Goal: Task Accomplishment & Management: Manage account settings

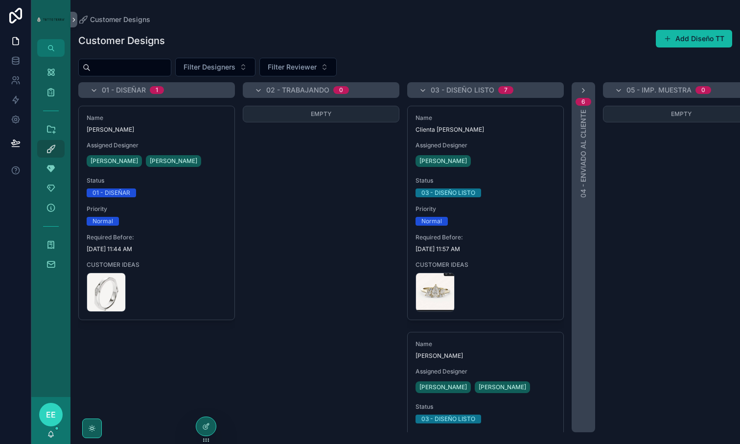
scroll to position [252, 0]
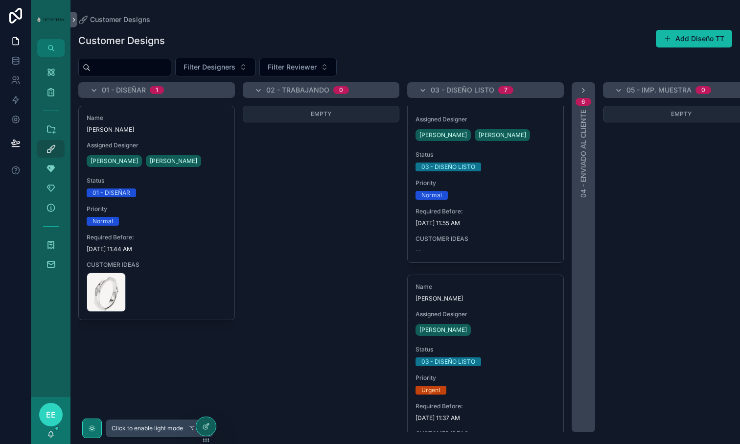
click at [83, 427] on div "scrollable content" at bounding box center [92, 428] width 20 height 20
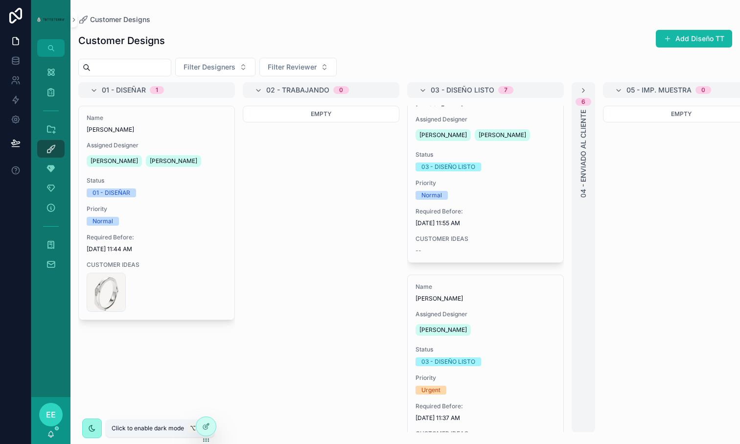
click at [83, 427] on div "scrollable content" at bounding box center [92, 428] width 20 height 20
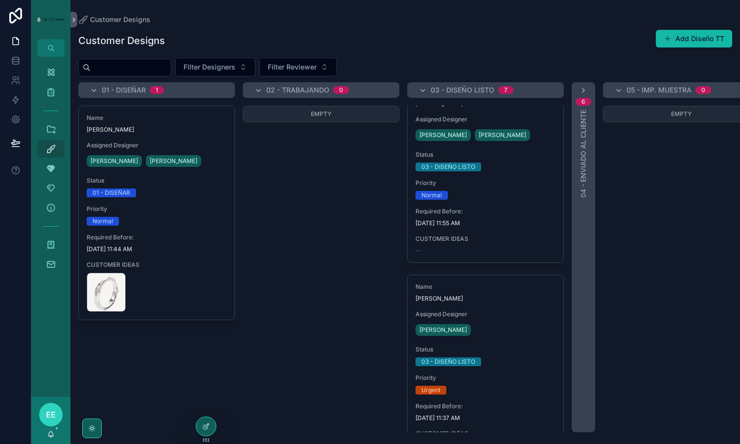
click at [59, 418] on div "EE" at bounding box center [50, 414] width 23 height 23
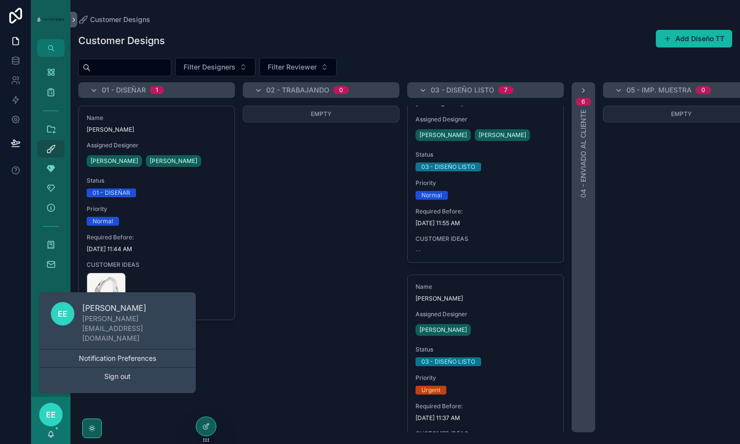
click at [59, 418] on div "EE" at bounding box center [50, 414] width 23 height 23
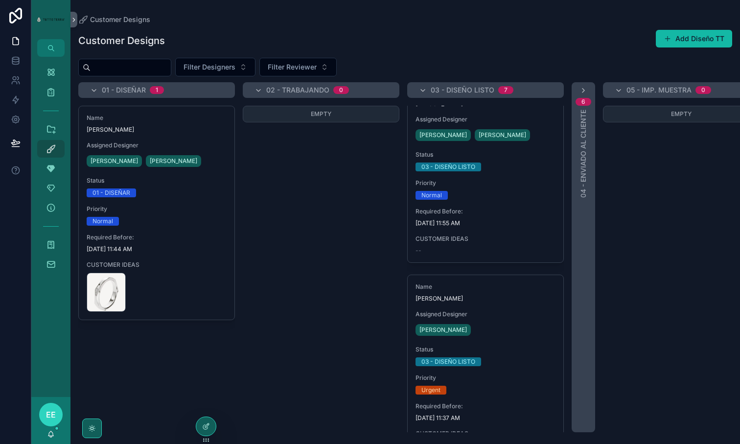
click at [35, 370] on div "My Dashboard Orders Our Design Collection Customer Designs 17 Main Stone Size A…" at bounding box center [50, 227] width 39 height 340
click at [208, 404] on icon at bounding box center [206, 405] width 8 height 8
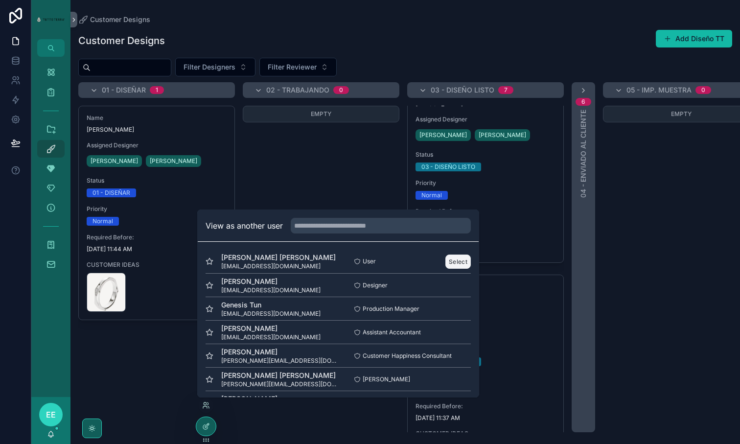
click at [461, 261] on button "Select" at bounding box center [457, 261] width 25 height 14
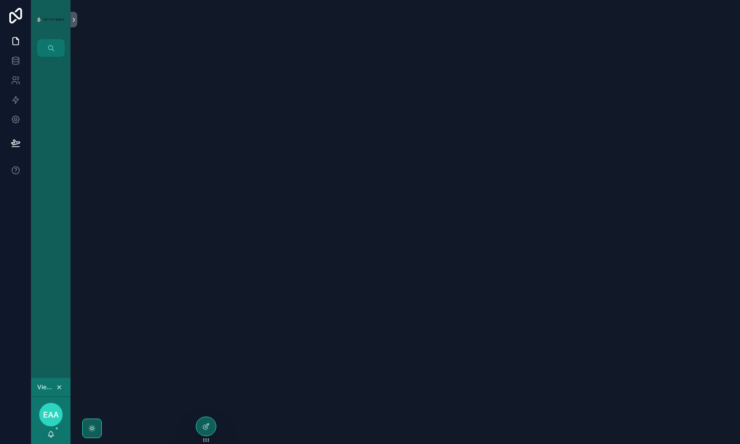
click at [53, 90] on div "scrollable content" at bounding box center [50, 217] width 39 height 321
click at [44, 388] on span "Viewing as Eduardo Alejandro" at bounding box center [45, 387] width 17 height 8
click at [16, 81] on icon at bounding box center [16, 80] width 10 height 10
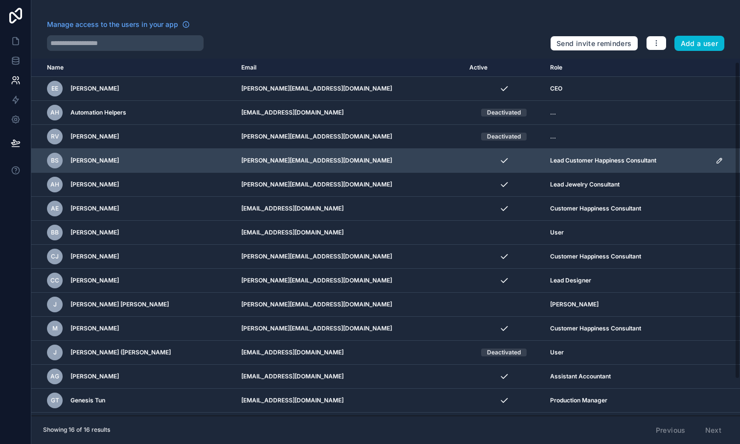
scroll to position [45, 0]
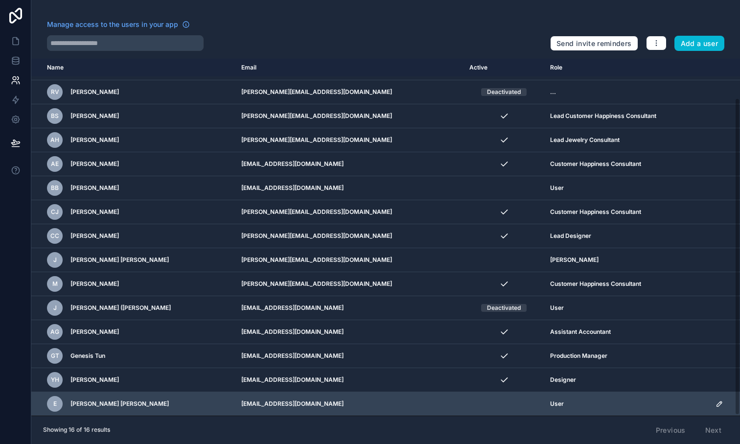
click at [719, 402] on icon "scrollable content" at bounding box center [720, 404] width 8 height 8
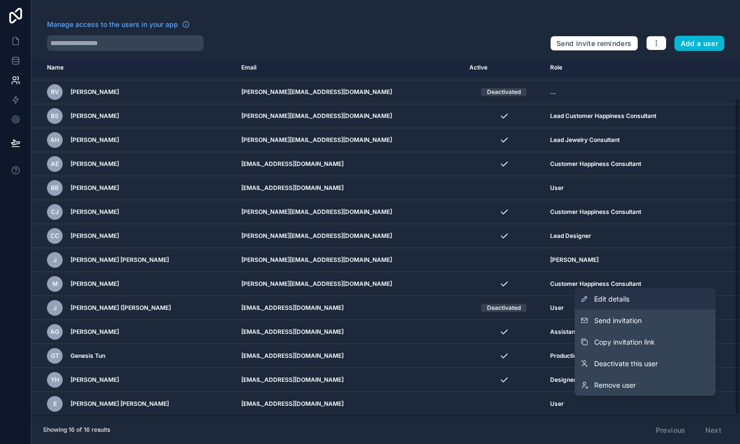
click at [617, 301] on span "Edit details" at bounding box center [611, 299] width 35 height 10
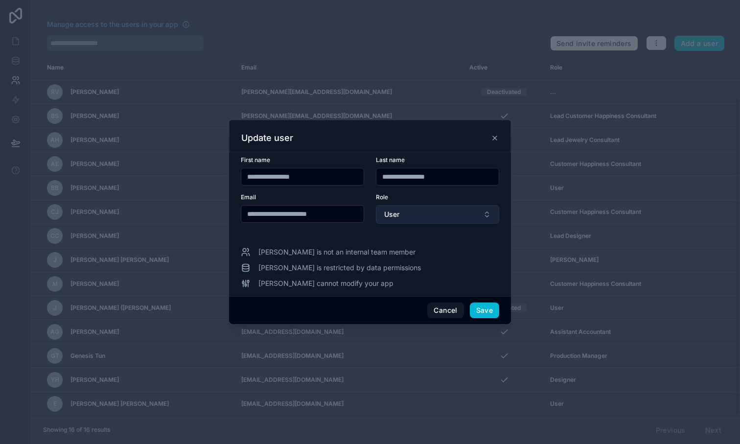
click at [444, 220] on button "User" at bounding box center [437, 214] width 123 height 19
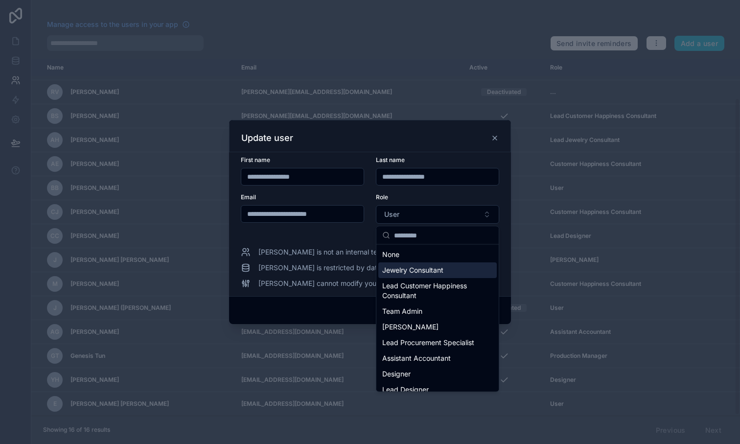
click at [436, 269] on span "Jewelry Consultant" at bounding box center [412, 270] width 61 height 10
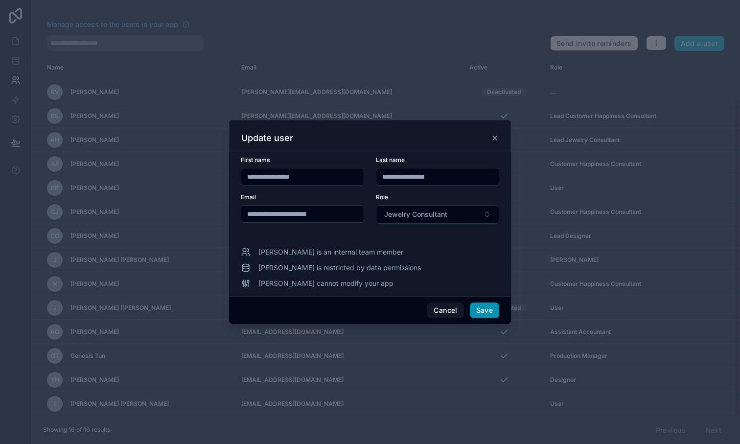
click at [491, 310] on button "Save" at bounding box center [484, 310] width 29 height 16
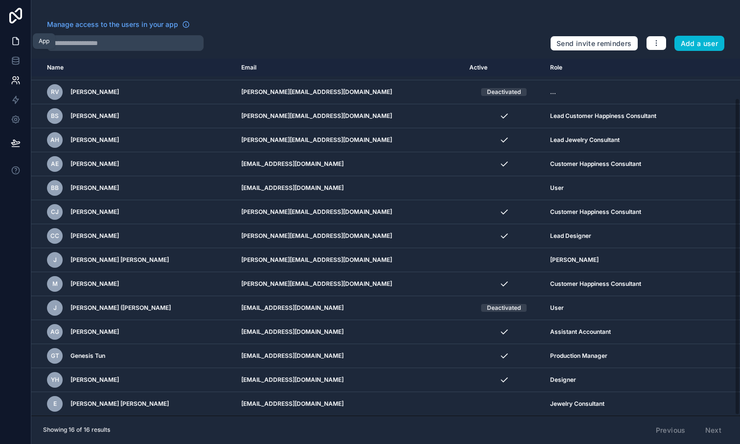
click at [16, 43] on icon at bounding box center [16, 41] width 10 height 10
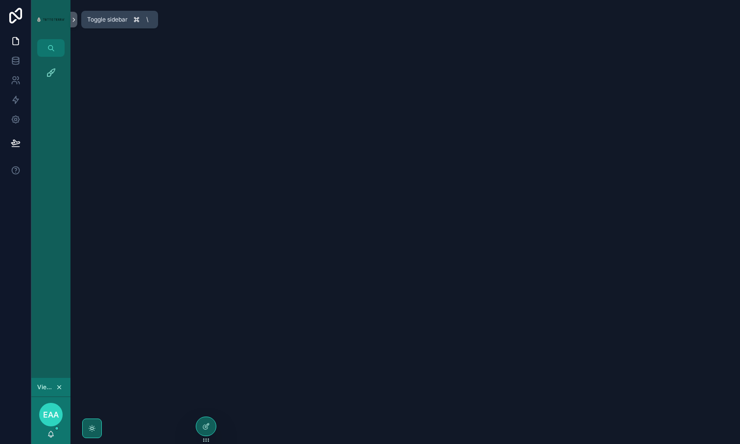
click at [72, 25] on button "scrollable content" at bounding box center [73, 20] width 7 height 16
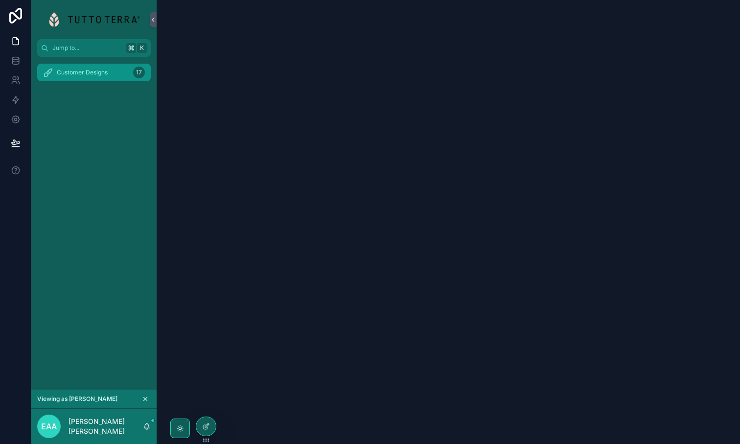
click at [74, 70] on span "Customer Designs" at bounding box center [82, 73] width 51 height 8
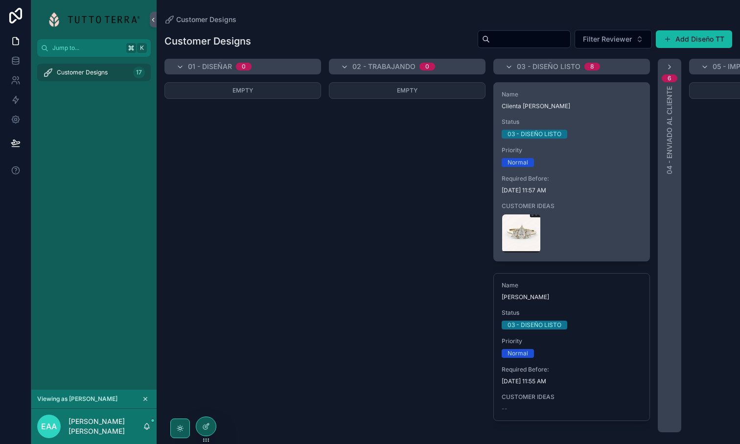
click at [569, 172] on div "Name Clienta Eduardo Status 03 - DISEÑO LISTO Priority Normal Required Before: …" at bounding box center [572, 172] width 156 height 178
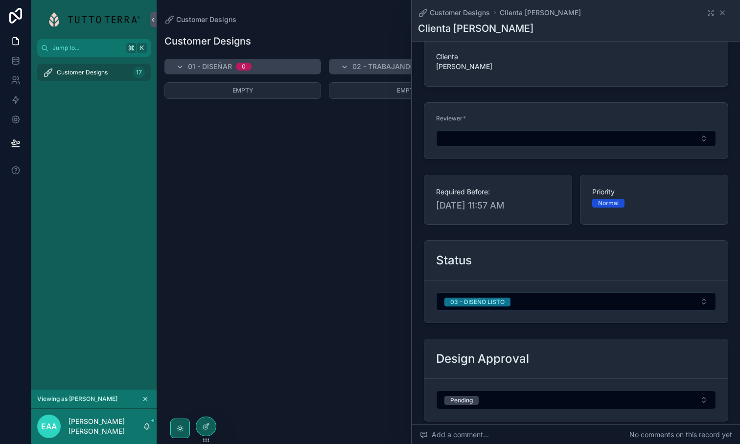
scroll to position [63, 0]
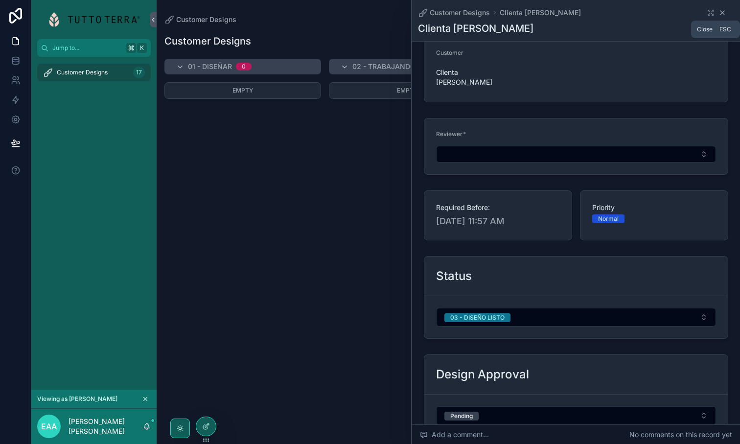
click at [725, 12] on icon "scrollable content" at bounding box center [722, 13] width 8 height 8
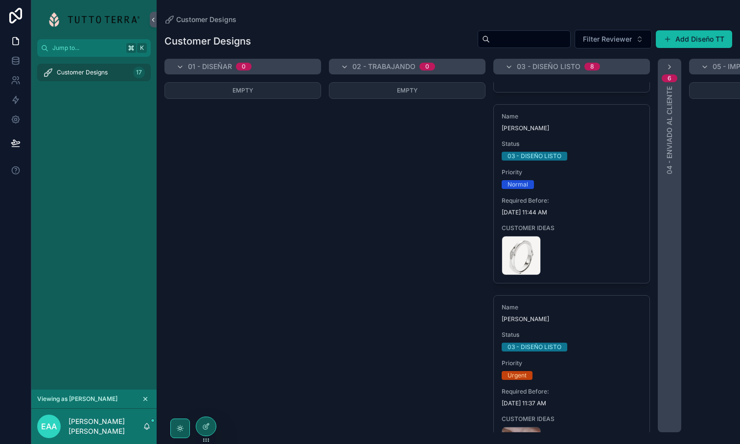
scroll to position [327, 0]
click at [555, 178] on div "Priority Normal" at bounding box center [572, 179] width 140 height 21
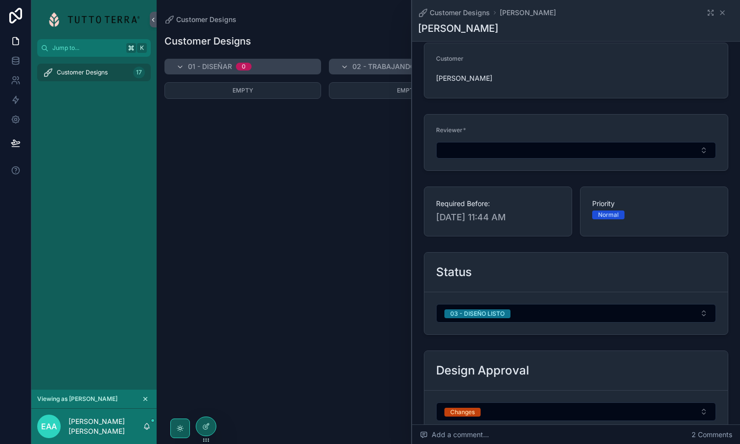
scroll to position [68, 0]
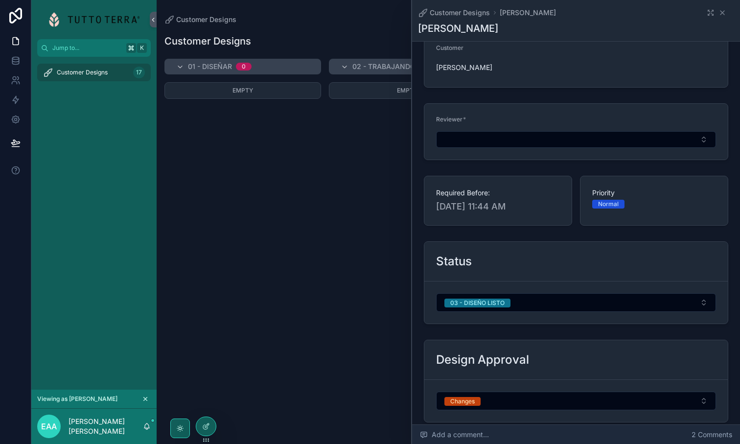
click at [557, 432] on div "Add a comment... 2 Comments" at bounding box center [576, 435] width 328 height 20
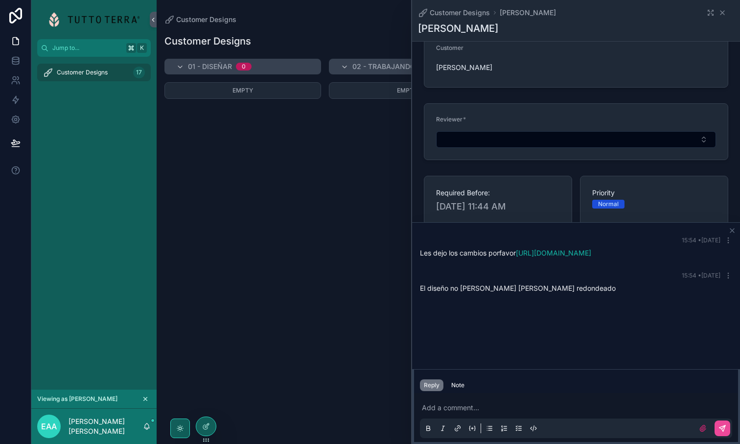
click at [434, 271] on div "15:54 • Today El diseño no debe de tener picos es redondeado" at bounding box center [576, 282] width 324 height 33
click at [437, 272] on div "15:54 • Today" at bounding box center [576, 276] width 312 height 8
click at [450, 408] on p "scrollable content" at bounding box center [578, 408] width 312 height 10
click at [732, 231] on icon "scrollable content" at bounding box center [732, 231] width 8 height 8
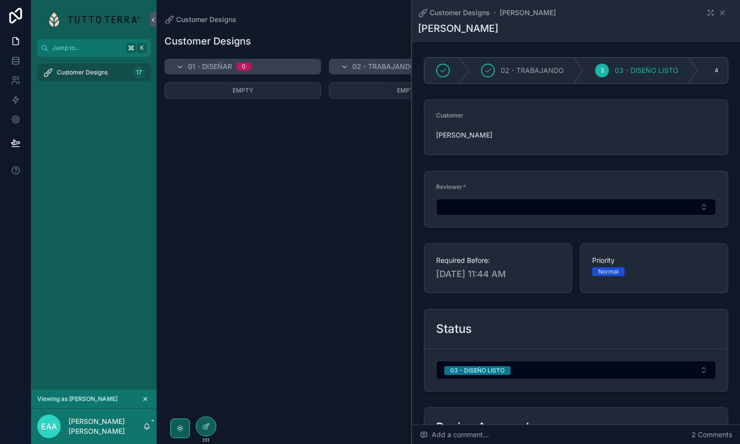
click at [727, 12] on div "Customer Designs Edgar" at bounding box center [576, 13] width 316 height 10
click at [724, 13] on icon "scrollable content" at bounding box center [722, 13] width 8 height 8
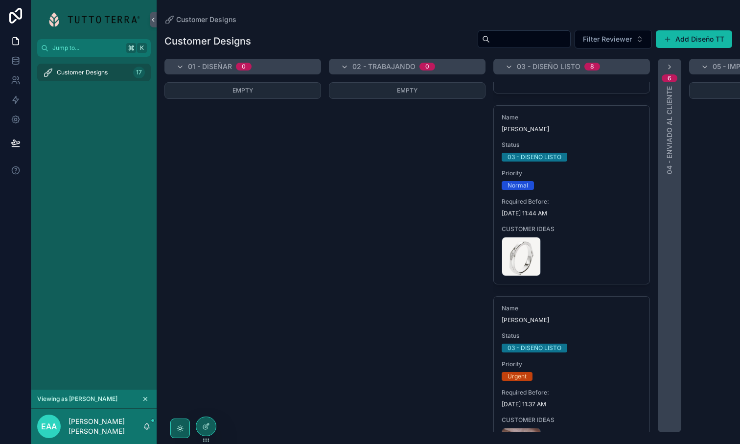
click at [309, 157] on div "Empty" at bounding box center [242, 257] width 157 height 350
click at [15, 82] on icon at bounding box center [14, 83] width 5 height 2
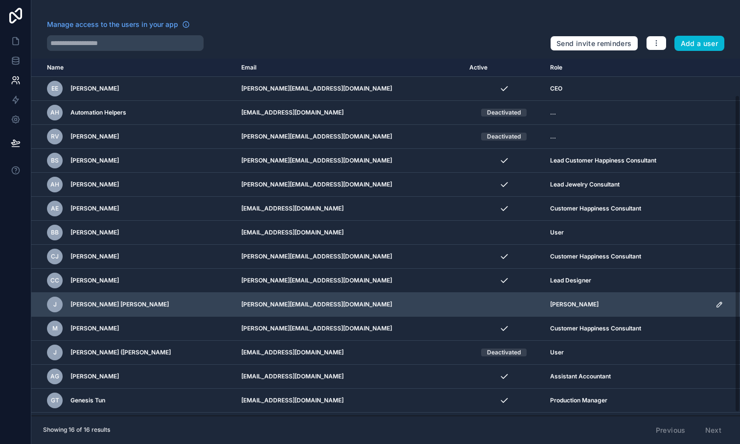
scroll to position [45, 0]
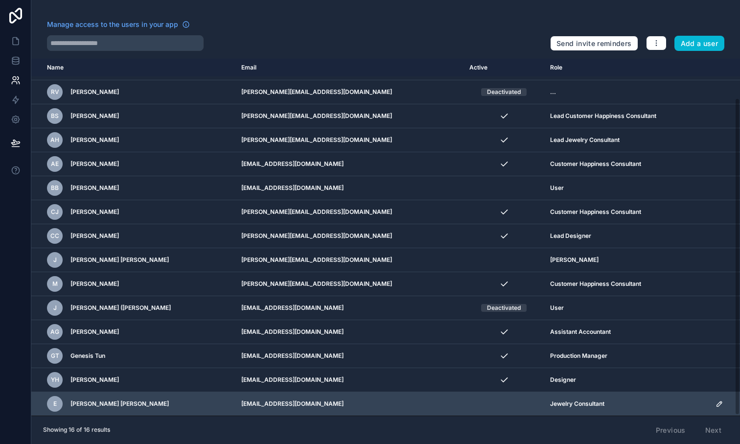
click at [716, 404] on icon "scrollable content" at bounding box center [720, 404] width 8 height 8
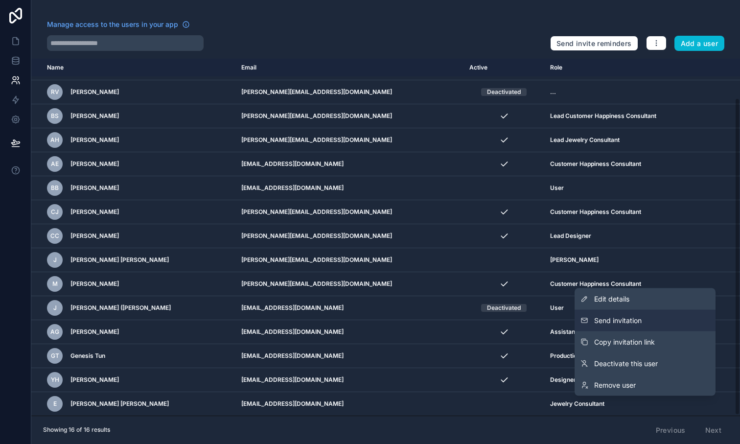
click at [632, 319] on span "Send invitation" at bounding box center [617, 321] width 47 height 10
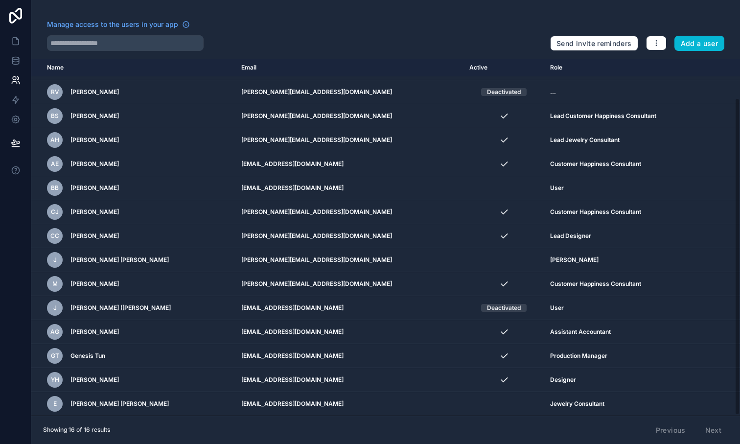
click at [405, 32] on div "Manage access to the users in your app" at bounding box center [294, 28] width 495 height 16
click at [12, 66] on link at bounding box center [15, 61] width 31 height 20
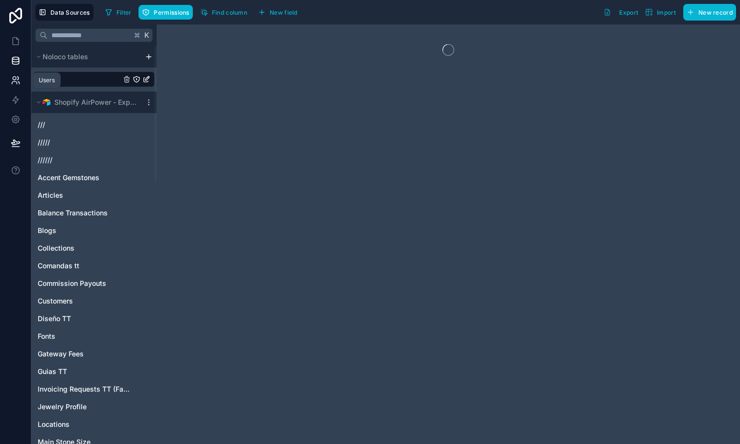
click at [13, 81] on icon at bounding box center [16, 80] width 10 height 10
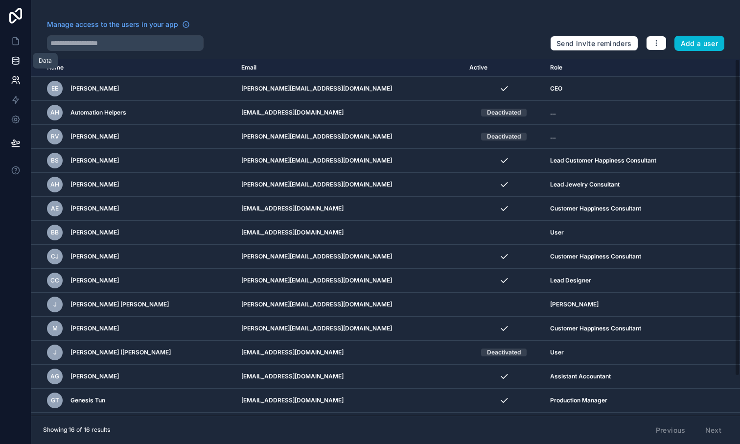
click at [15, 57] on icon at bounding box center [16, 61] width 10 height 10
